Goal: Task Accomplishment & Management: Use online tool/utility

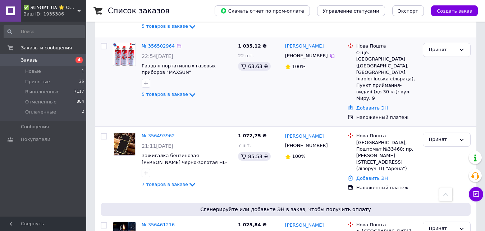
scroll to position [324, 0]
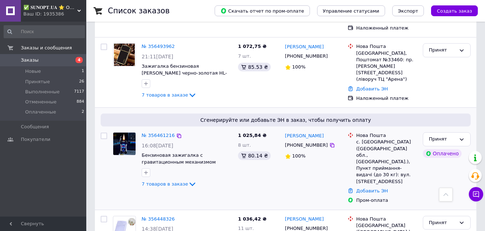
click at [372, 186] on div "Добавить ЭН" at bounding box center [387, 191] width 64 height 10
click at [364, 188] on link "Добавить ЭН" at bounding box center [372, 190] width 32 height 5
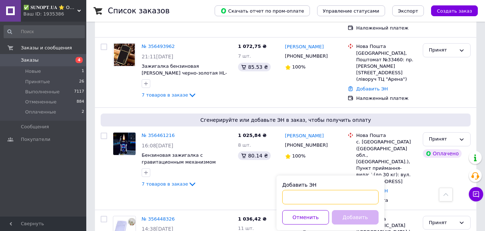
click at [345, 198] on input "Добавить ЭН" at bounding box center [330, 197] width 96 height 14
type input "59001432169101"
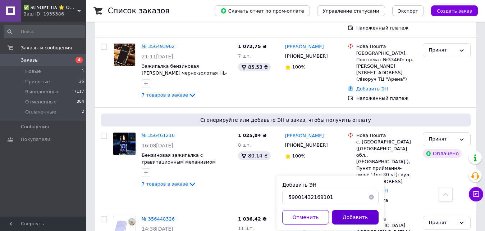
click at [349, 214] on button "Добавить" at bounding box center [355, 217] width 47 height 14
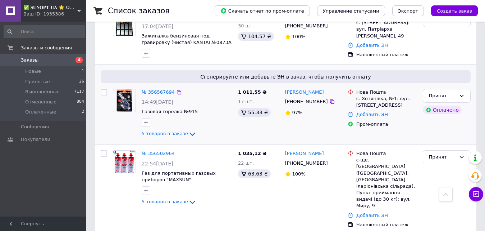
scroll to position [108, 0]
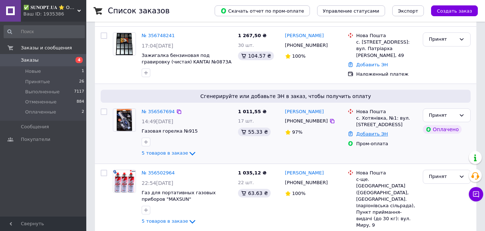
click at [362, 136] on link "Добавить ЭН" at bounding box center [372, 133] width 32 height 5
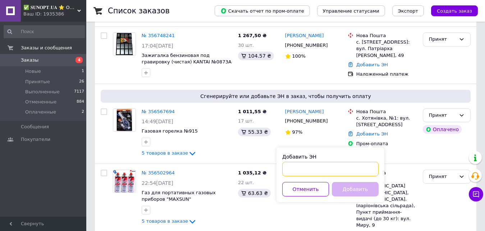
click at [329, 172] on input "Добавить ЭН" at bounding box center [330, 168] width 96 height 14
type input "59001432169605"
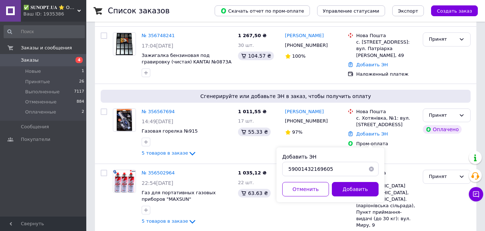
click at [354, 187] on button "Добавить" at bounding box center [355, 189] width 47 height 14
